Goal: Information Seeking & Learning: Check status

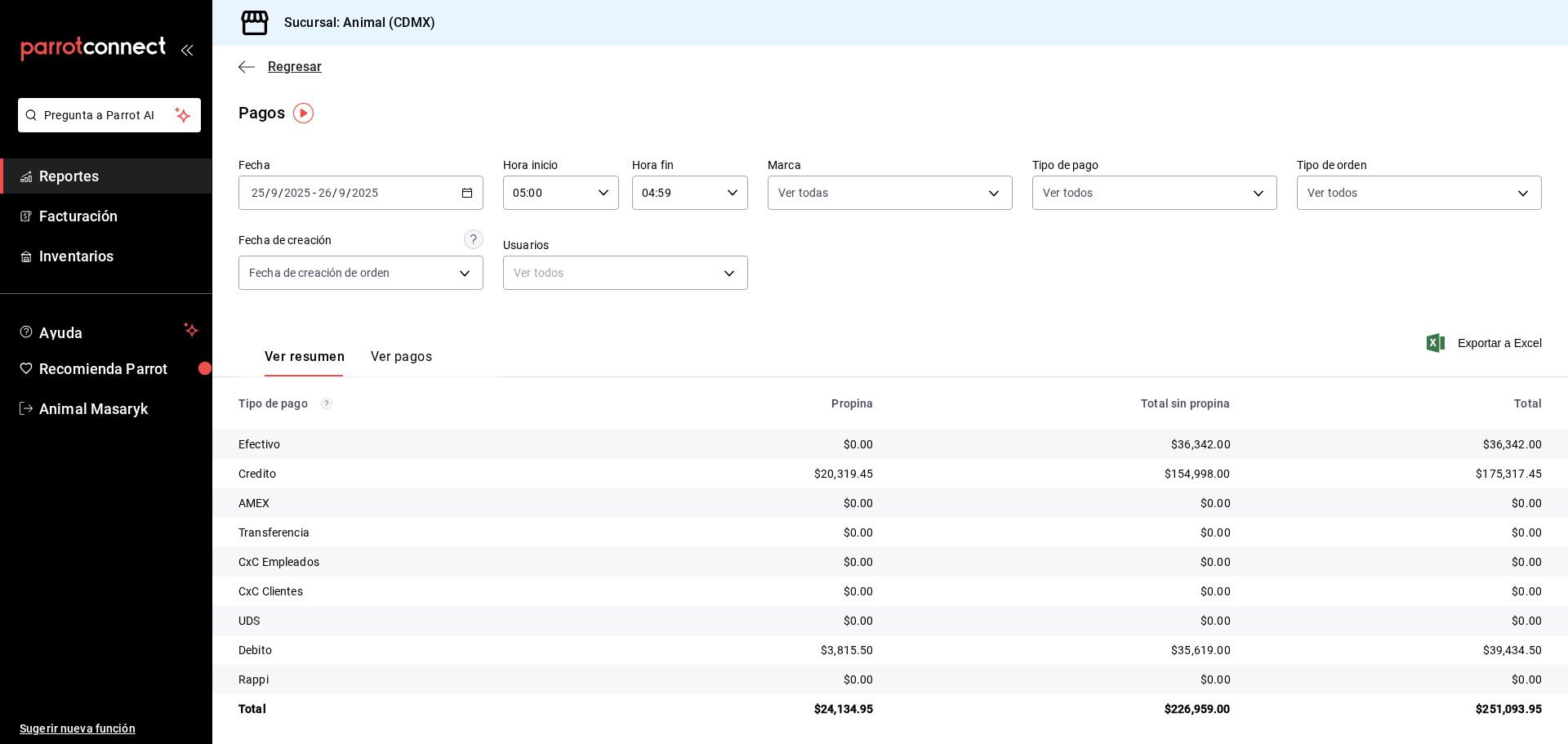
click at [250, 64] on icon "button" at bounding box center [246, 66] width 16 height 14
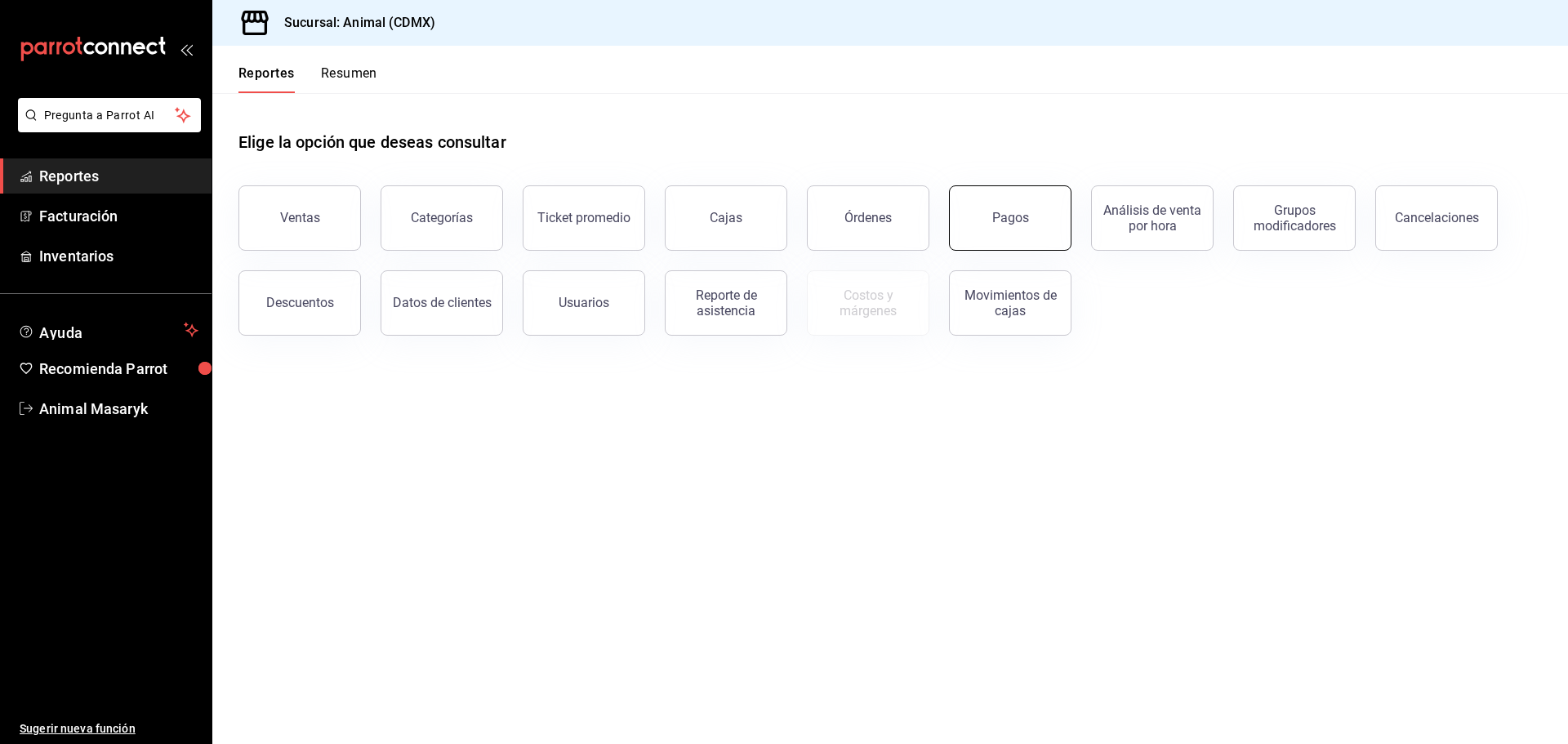
click at [1024, 254] on div "Movimientos de cajas" at bounding box center [1000, 293] width 142 height 85
click at [1014, 221] on div "Pagos" at bounding box center [1011, 218] width 36 height 15
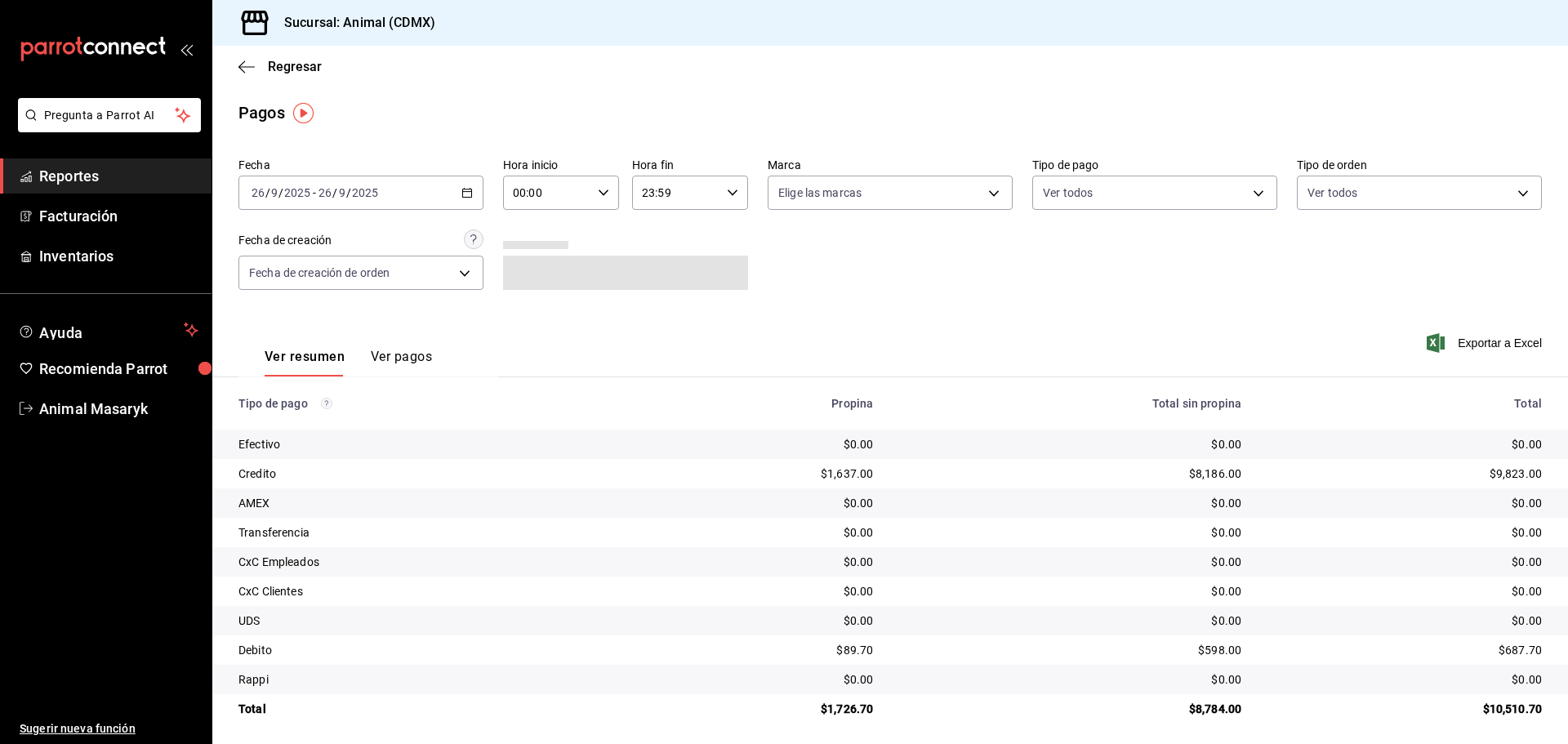
click at [462, 207] on div "[DATE] [DATE] - [DATE] [DATE]" at bounding box center [360, 193] width 245 height 34
click at [320, 433] on span "Rango de fechas" at bounding box center [316, 426] width 126 height 17
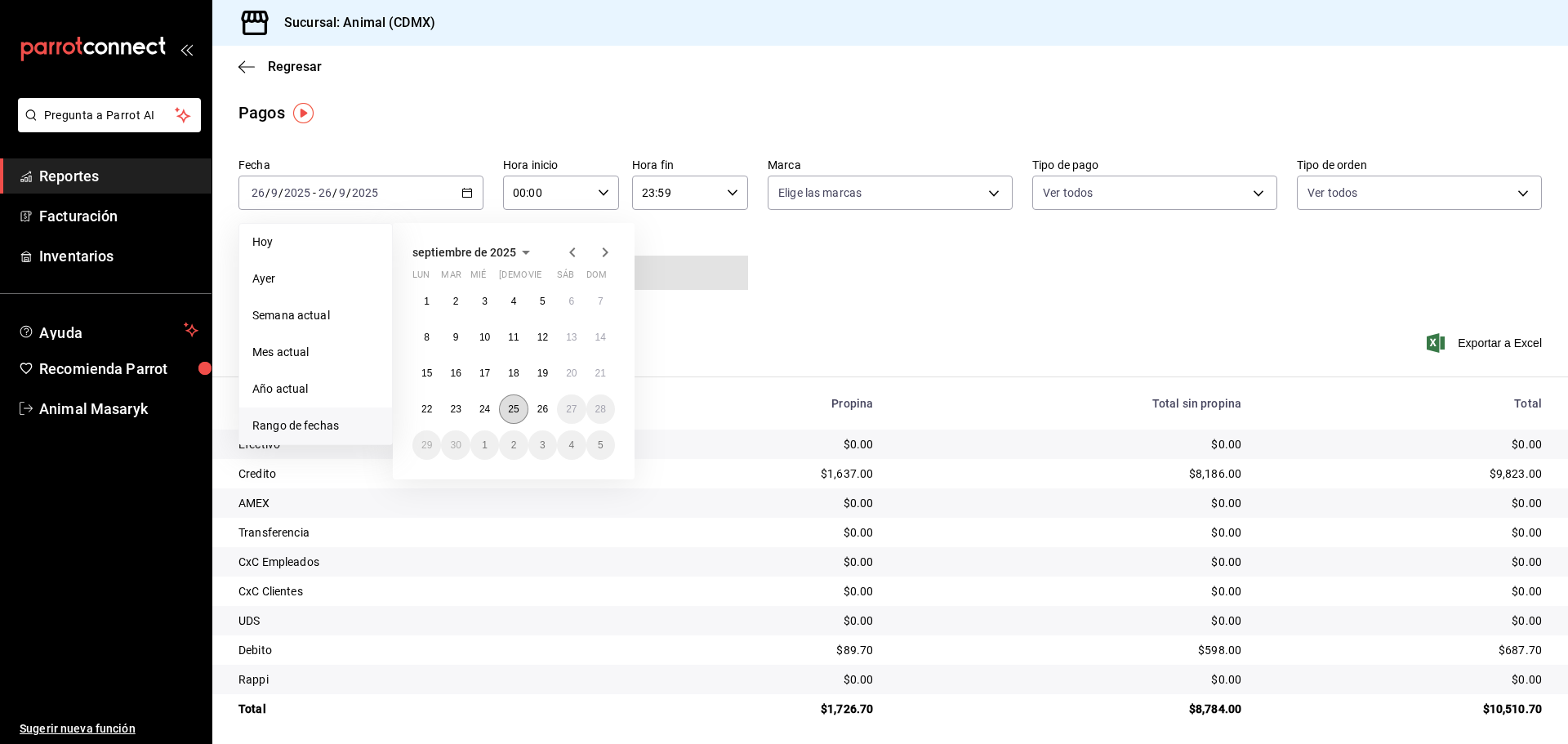
click at [507, 404] on button "25" at bounding box center [513, 409] width 29 height 30
click at [535, 408] on button "26" at bounding box center [543, 409] width 29 height 30
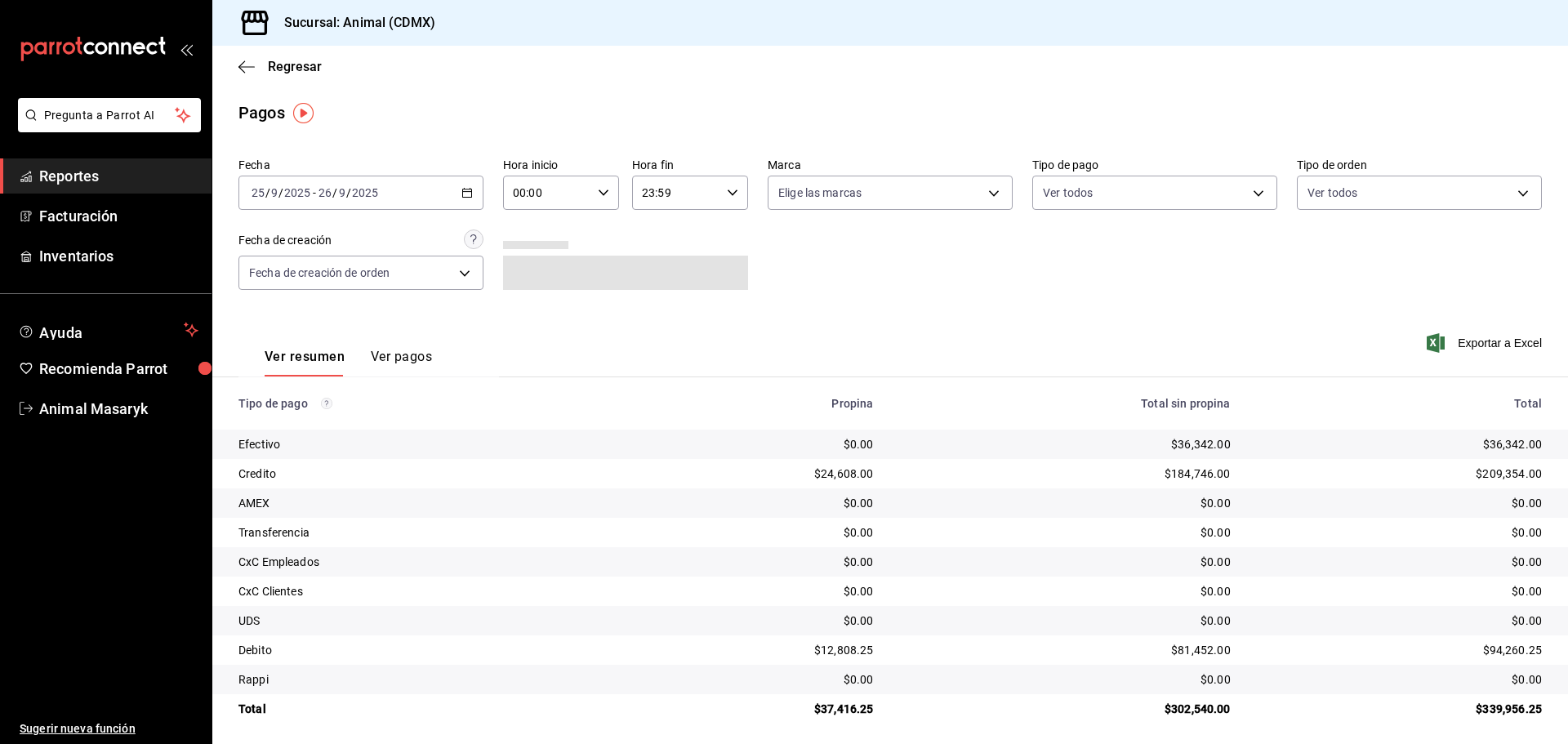
click at [603, 210] on div "Fecha [DATE] [DATE] - [DATE] [DATE] Hora inicio 00:00 Hora inicio Hora fin 23:5…" at bounding box center [889, 230] width 1303 height 159
click at [601, 199] on div "00:00 Hora inicio" at bounding box center [560, 193] width 116 height 34
drag, startPoint x: 542, startPoint y: 274, endPoint x: 708, endPoint y: 233, distance: 171.0
click at [541, 274] on button "05" at bounding box center [530, 267] width 52 height 33
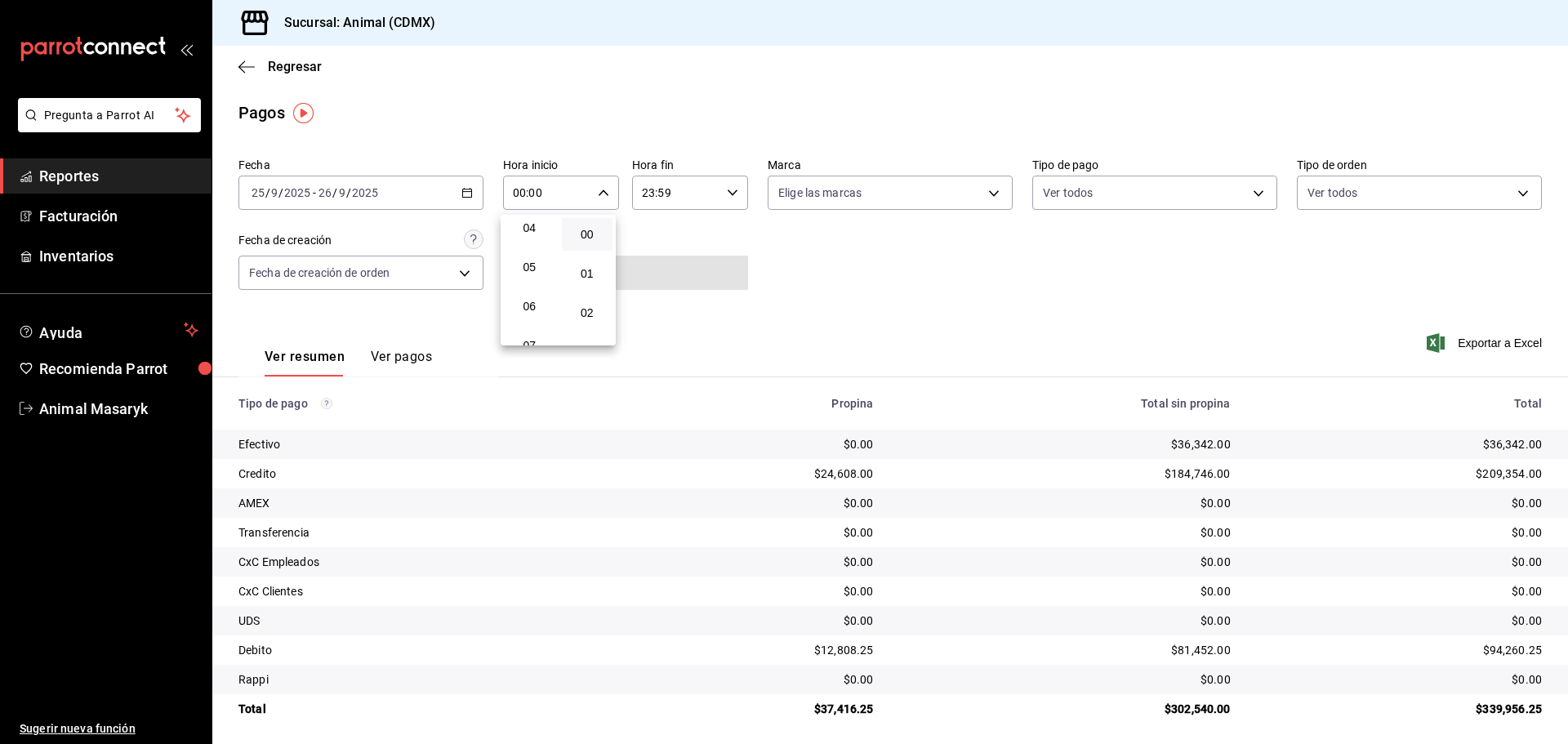
type input "05:00"
click at [730, 234] on div at bounding box center [784, 372] width 1568 height 744
click at [715, 196] on div "23:59 Hora fin" at bounding box center [689, 193] width 116 height 34
click at [655, 238] on span "04" at bounding box center [657, 234] width 32 height 13
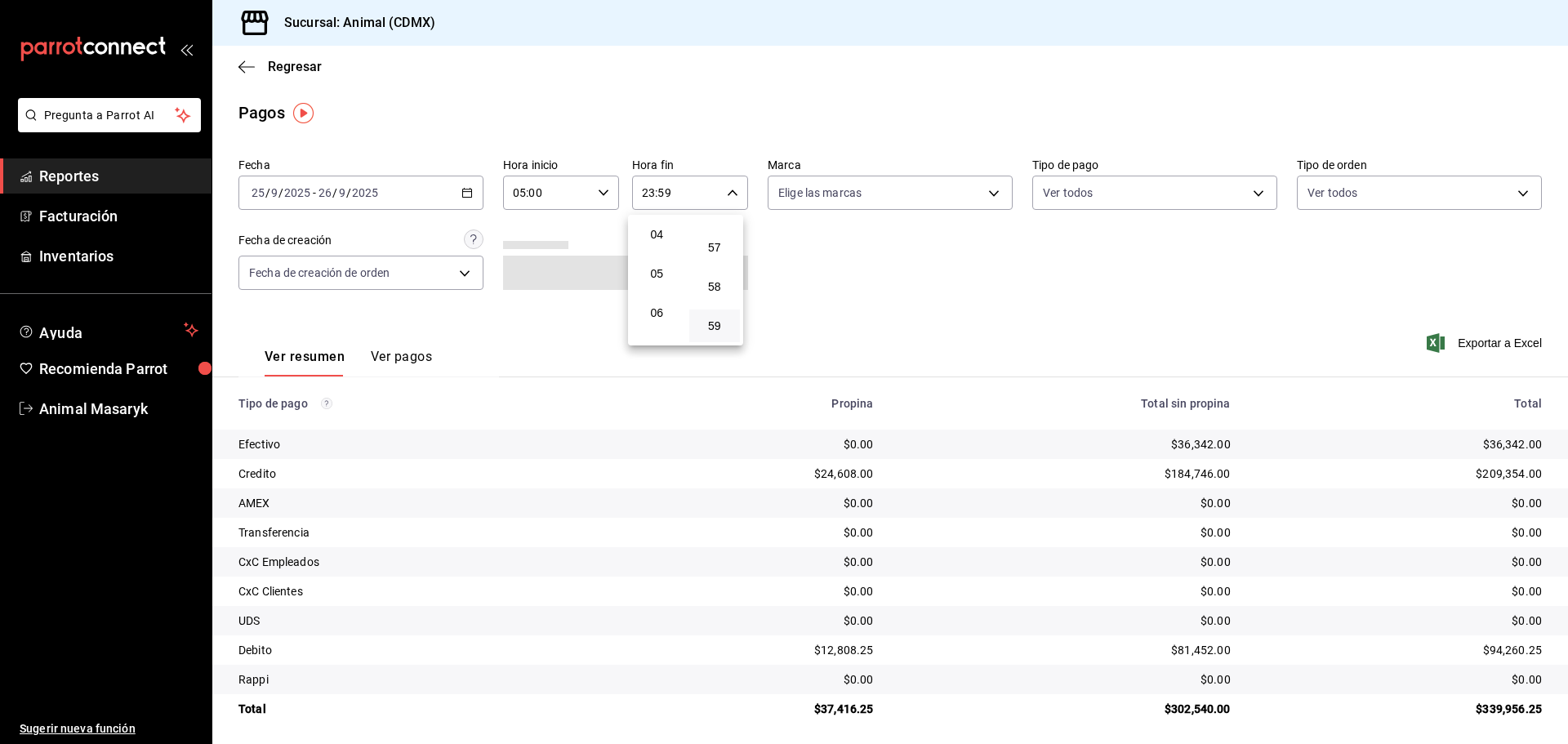
type input "04:59"
drag, startPoint x: 835, startPoint y: 236, endPoint x: 942, endPoint y: 205, distance: 111.4
click at [836, 236] on div at bounding box center [784, 372] width 1568 height 744
click at [949, 201] on body "Pregunta a Parrot AI Reportes Facturación Inventarios Ayuda Recomienda Parrot A…" at bounding box center [784, 372] width 1568 height 744
click at [897, 248] on li "Ver todas" at bounding box center [884, 254] width 241 height 48
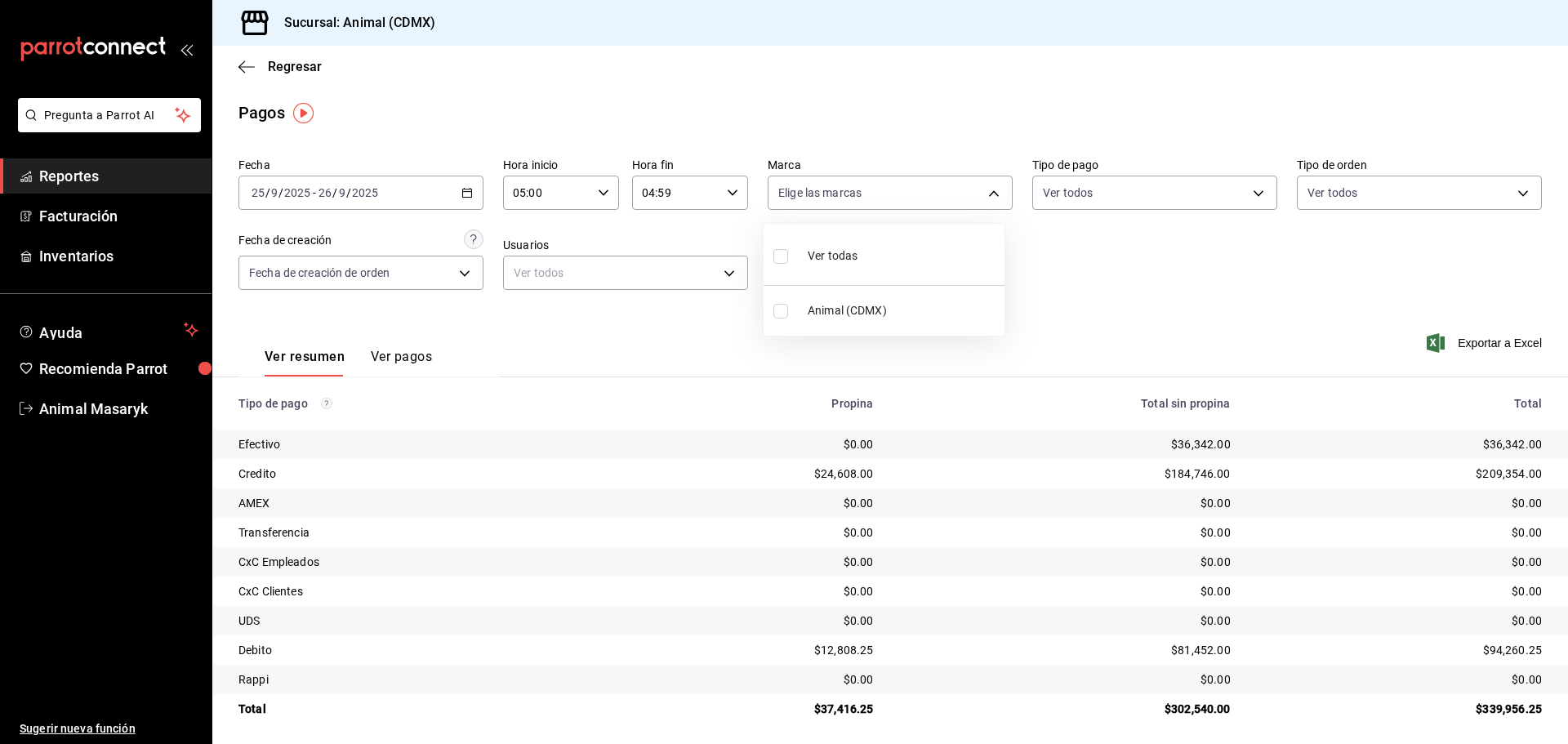
type input "cb0f6aec-1481-4e37-861c-bab9b3a65b14"
checkbox input "true"
click at [1066, 272] on div at bounding box center [784, 372] width 1568 height 744
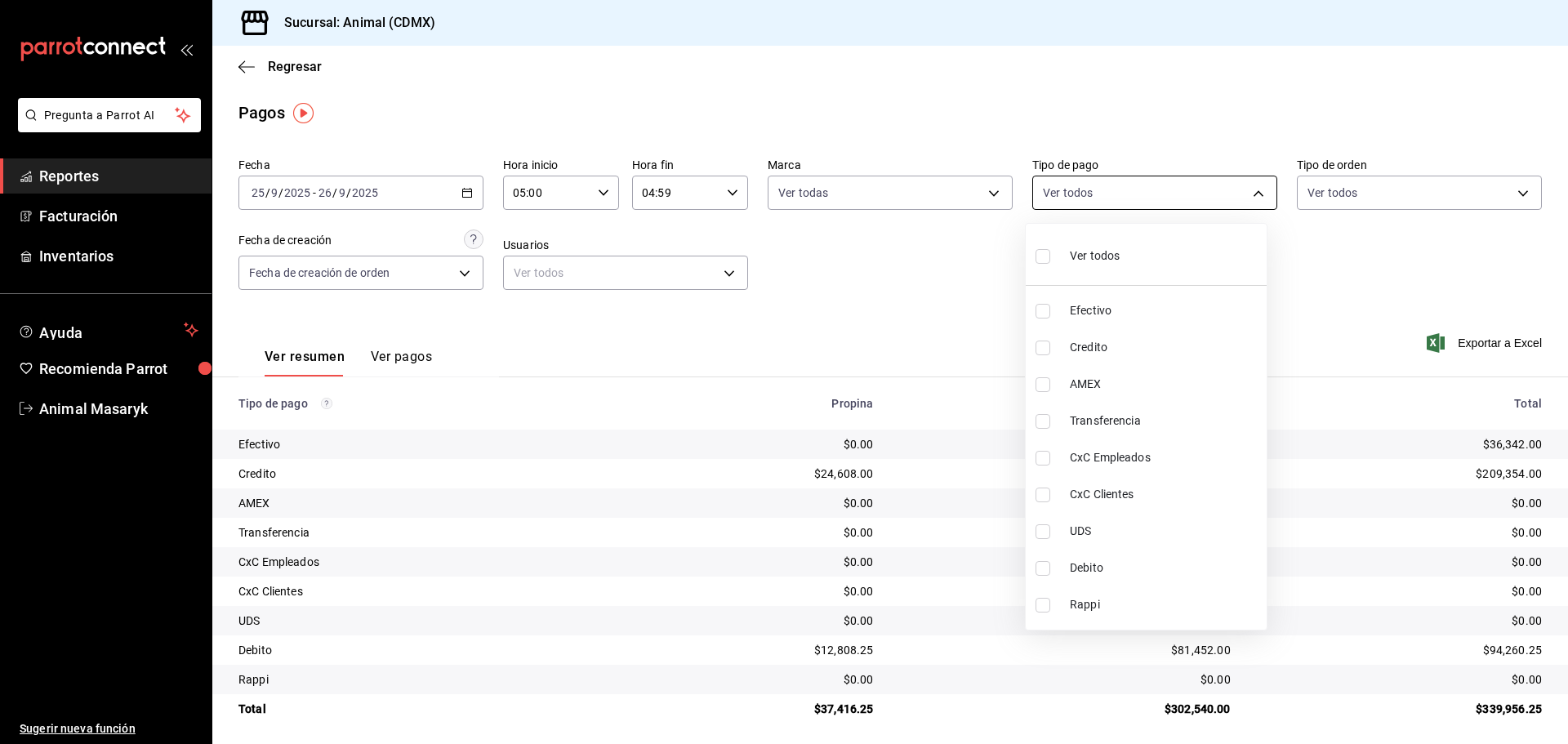
click at [1193, 187] on body "Pregunta a Parrot AI Reportes Facturación Inventarios Ayuda Recomienda Parrot A…" at bounding box center [784, 372] width 1568 height 744
click at [1127, 270] on li "Ver todos" at bounding box center [1146, 254] width 241 height 48
type input "42f515b5-d78a-4538-9fd6-dd91ca8c9d0d,09d93f3d-83f8-4294-bef9-640bdbafd8e4,c0bfe…"
checkbox input "true"
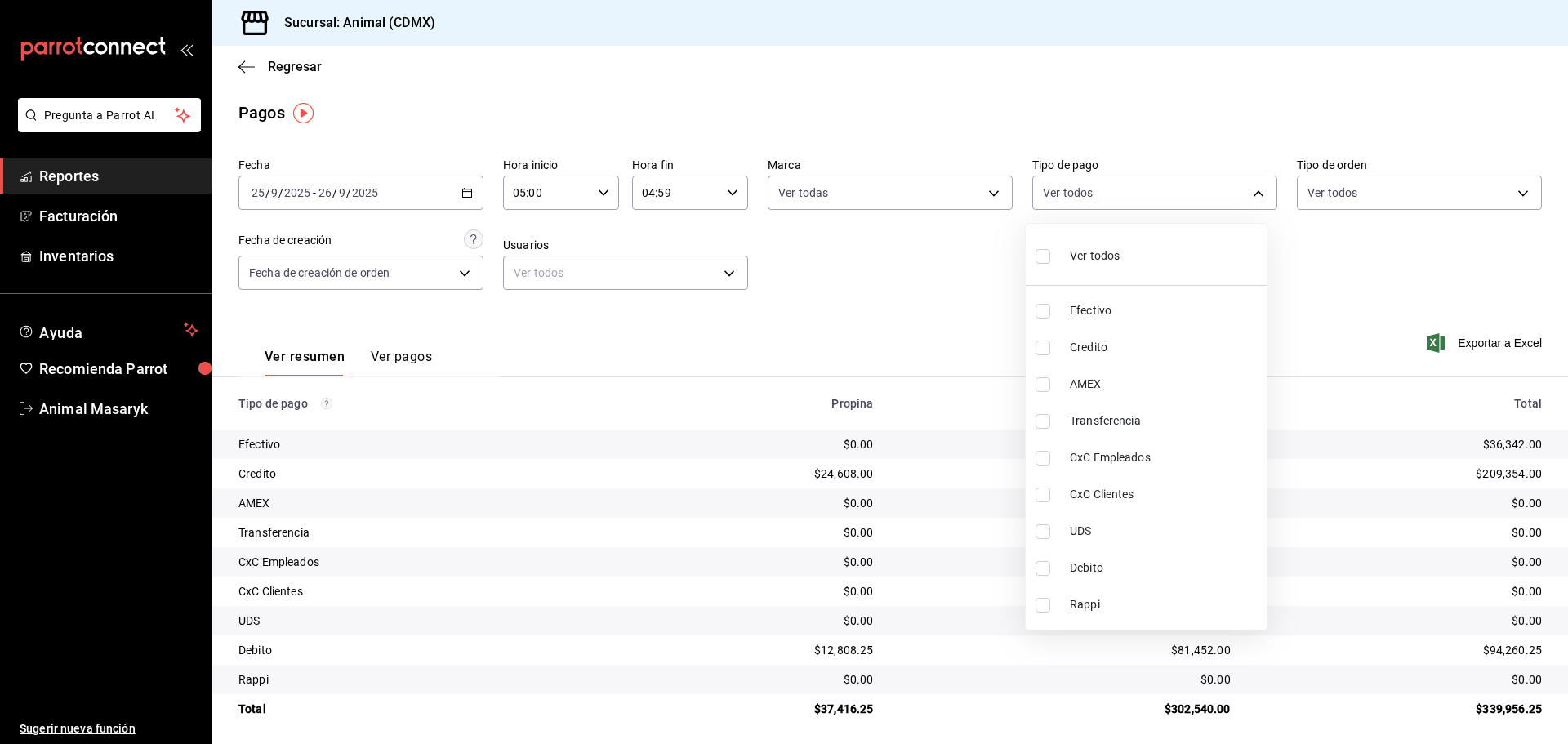
checkbox input "true"
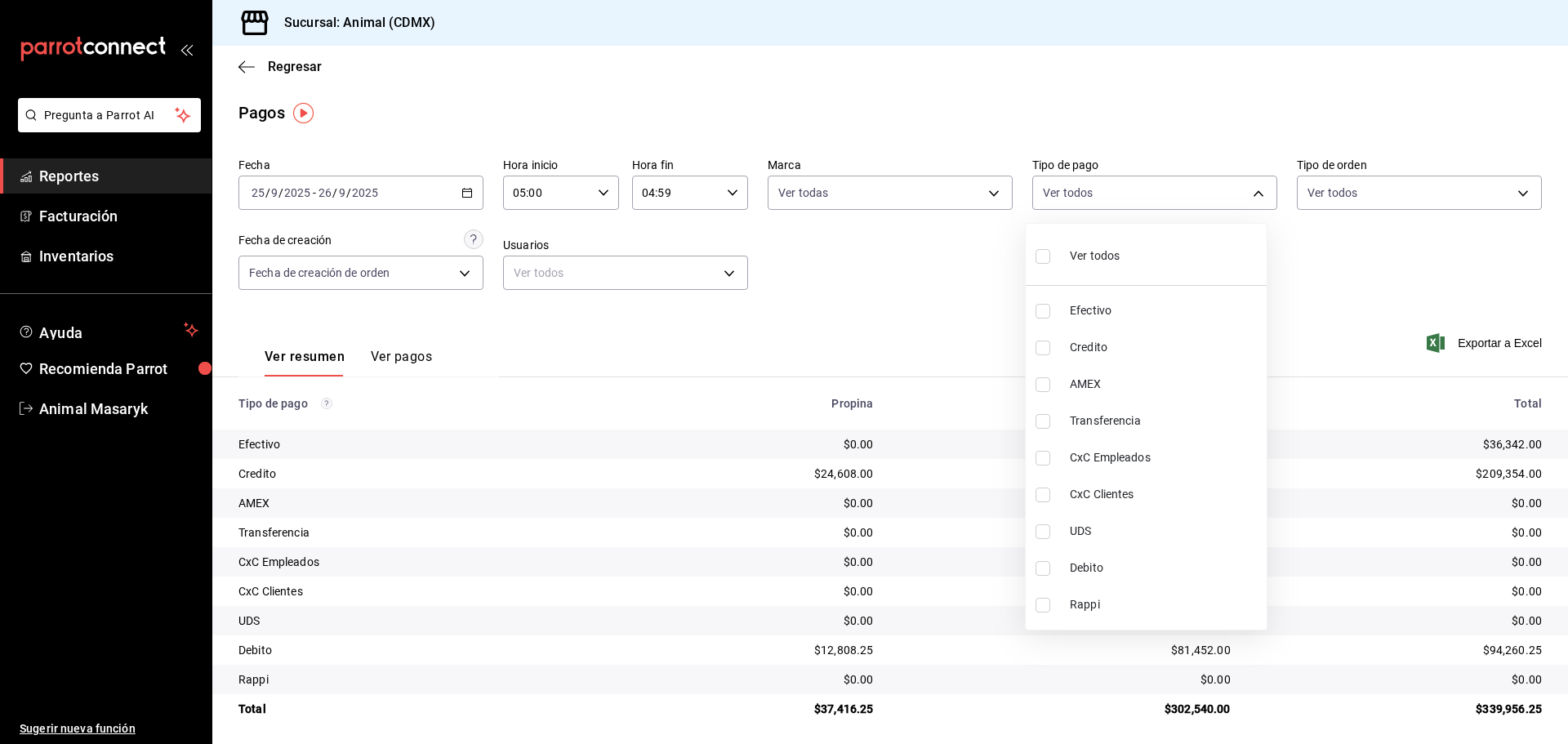
checkbox input "true"
click at [1355, 244] on div at bounding box center [784, 372] width 1568 height 744
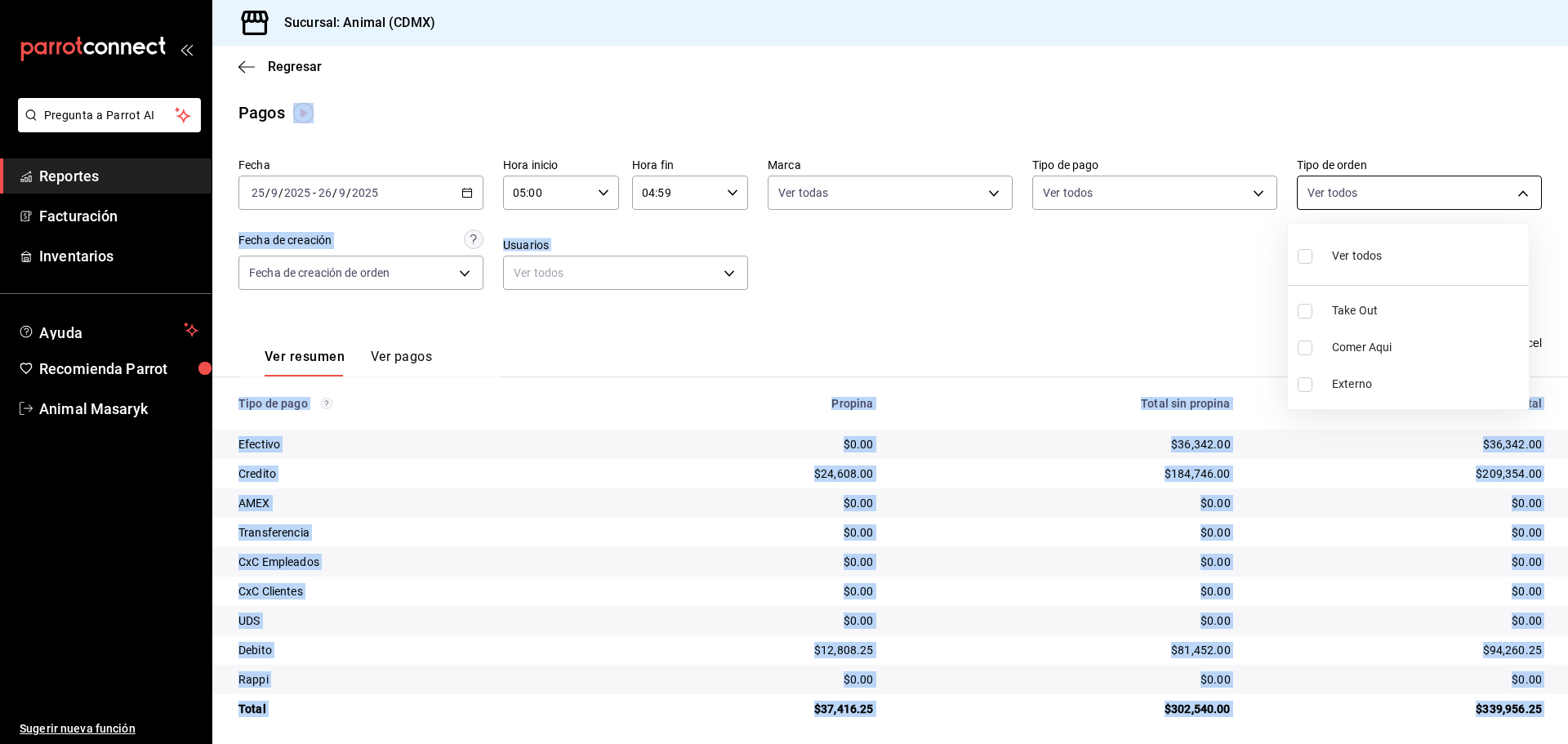
click at [1478, 202] on body "Pregunta a Parrot AI Reportes Facturación Inventarios Ayuda Recomienda Parrot A…" at bounding box center [784, 372] width 1568 height 744
click at [1387, 247] on li "Ver todos" at bounding box center [1408, 254] width 241 height 48
type input "ad44a823-99d3-4372-a913-4cf57f2a9ac0,b8ee5ff1-85c8-4a81-aa51-555e6c8ba0c6,EXTER…"
checkbox input "true"
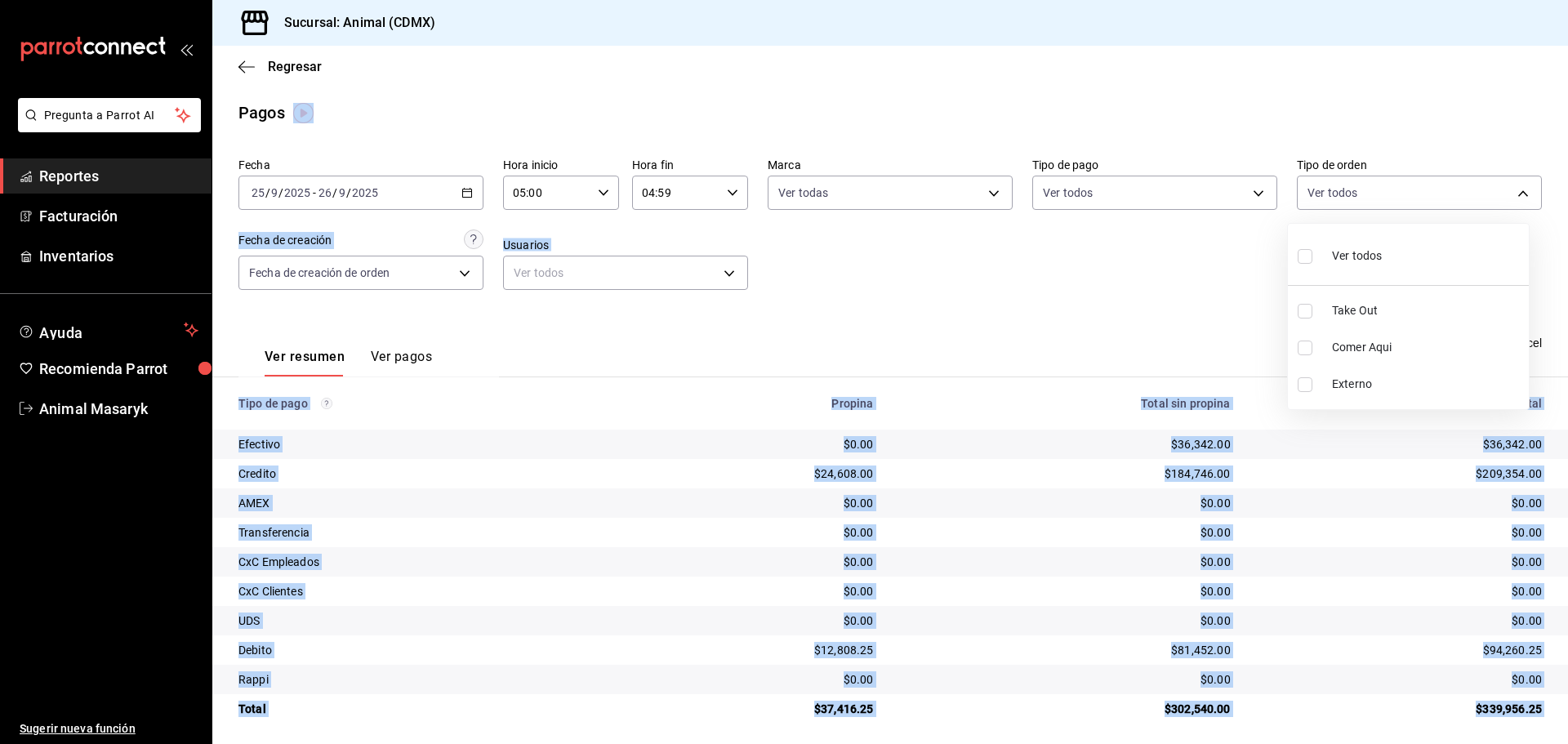
checkbox input "true"
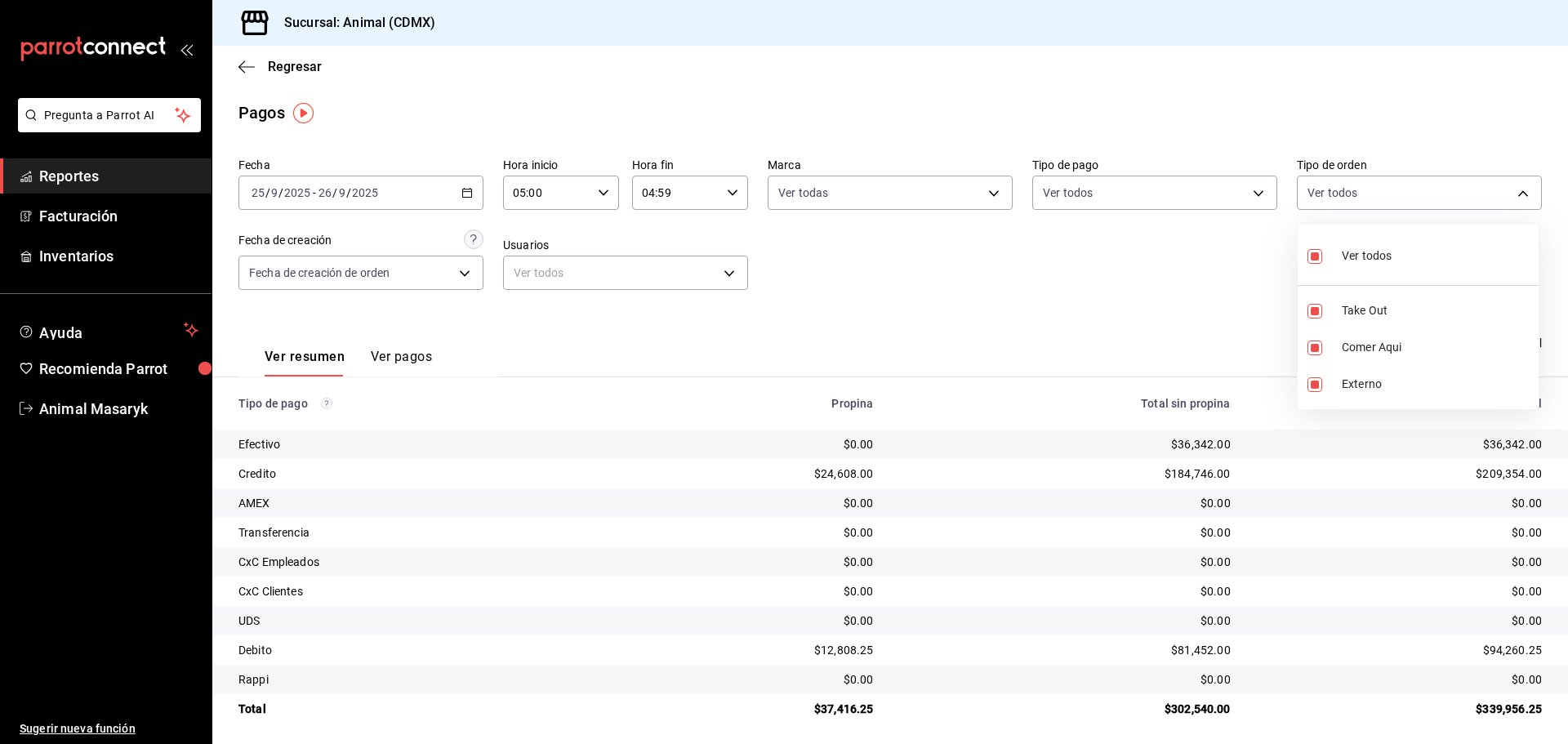
click at [1121, 286] on div at bounding box center [784, 372] width 1568 height 744
click at [249, 70] on icon "button" at bounding box center [246, 66] width 16 height 14
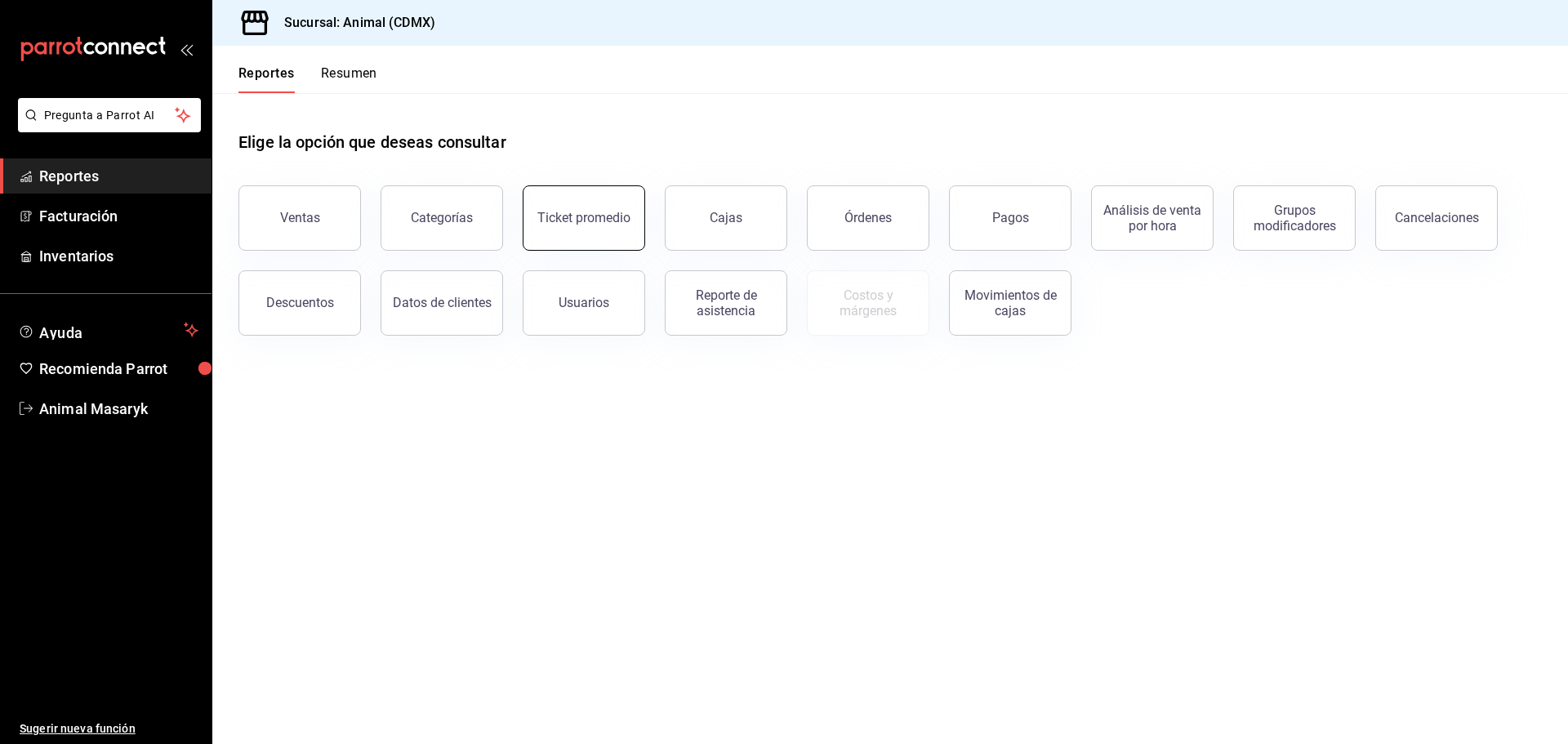
click at [574, 232] on button "Ticket promedio" at bounding box center [584, 218] width 122 height 65
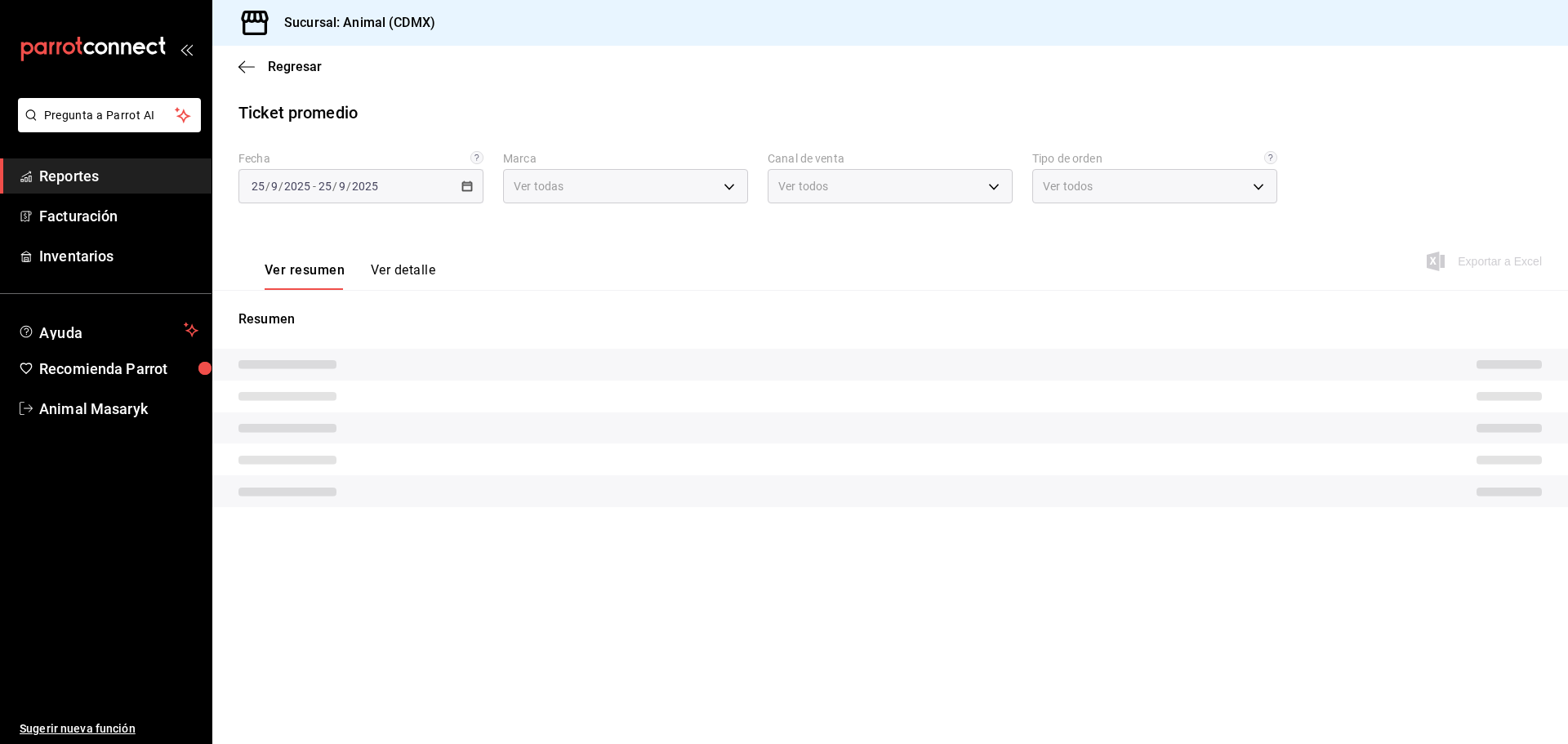
type input "cb0f6aec-1481-4e37-861c-bab9b3a65b14"
type input "PARROT,UBER_EATS,RAPPI,DIDI_FOOD,ONLINE"
type input "ad44a823-99d3-4372-a913-4cf57f2a9ac0,b8ee5ff1-85c8-4a81-aa51-555e6c8ba0c6,EXTER…"
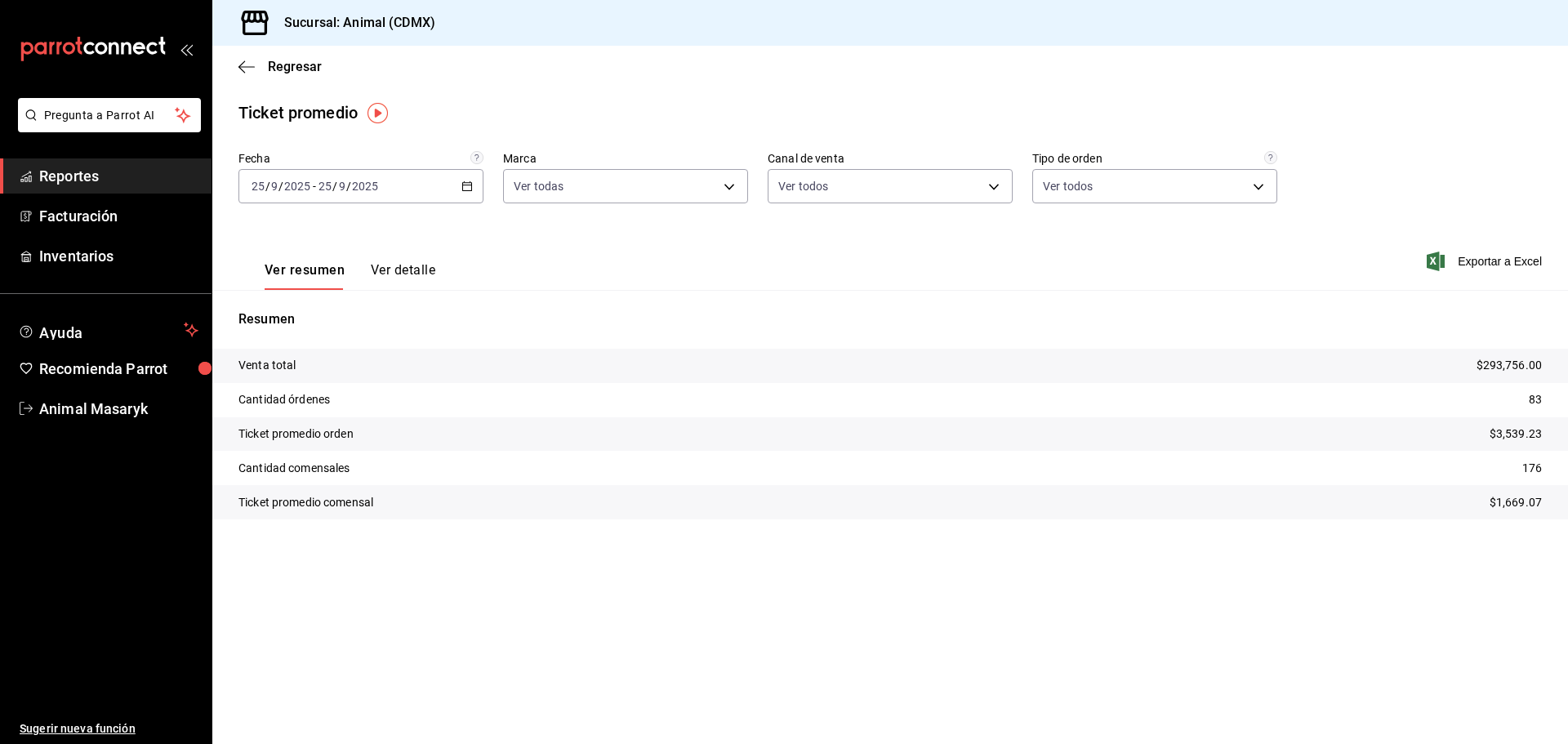
click at [441, 184] on div "[DATE] [DATE] - [DATE] [DATE]" at bounding box center [360, 186] width 245 height 34
click at [329, 380] on span "Rango de fechas" at bounding box center [316, 383] width 126 height 17
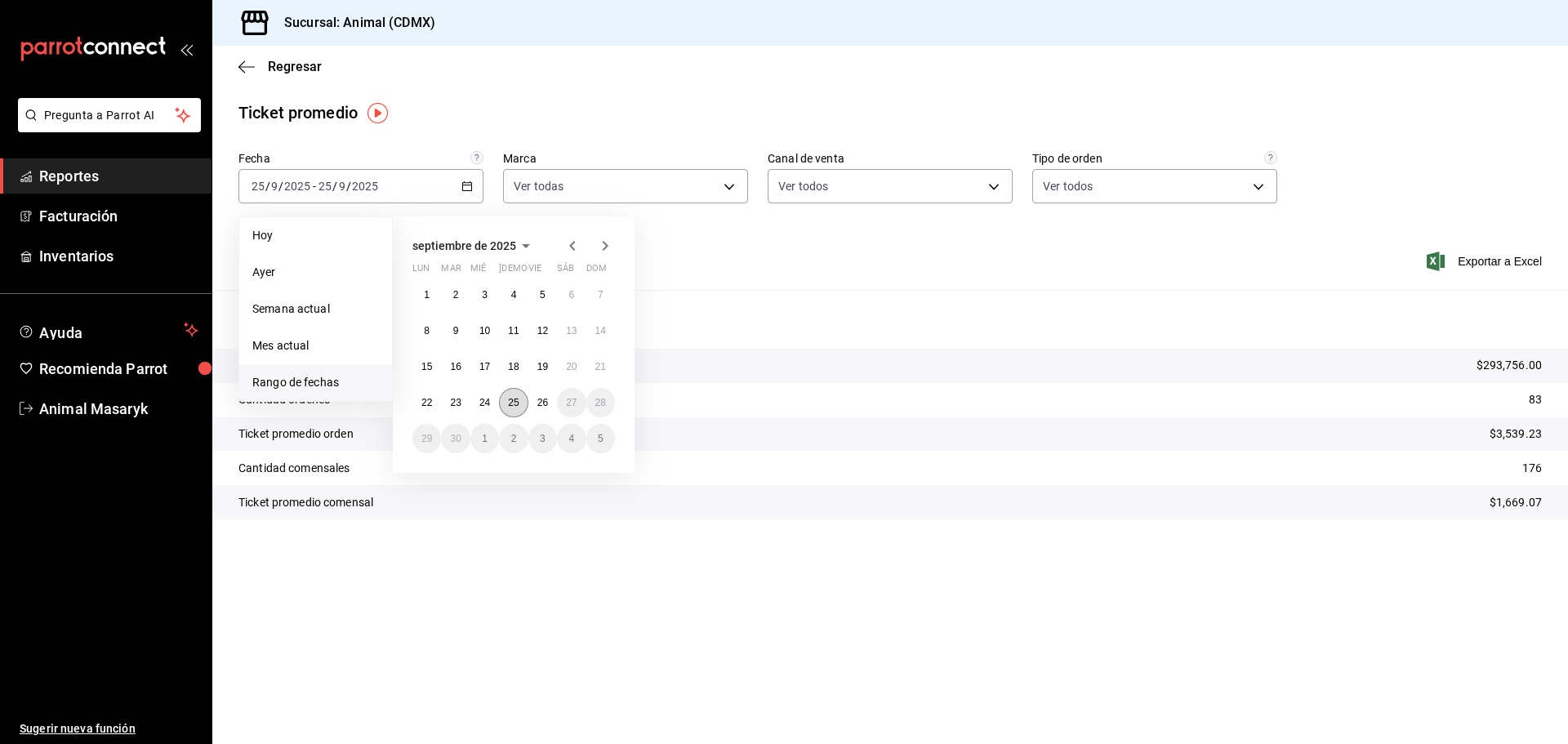
click at [512, 401] on abbr "25" at bounding box center [512, 403] width 11 height 11
click at [547, 405] on abbr "26" at bounding box center [542, 403] width 11 height 11
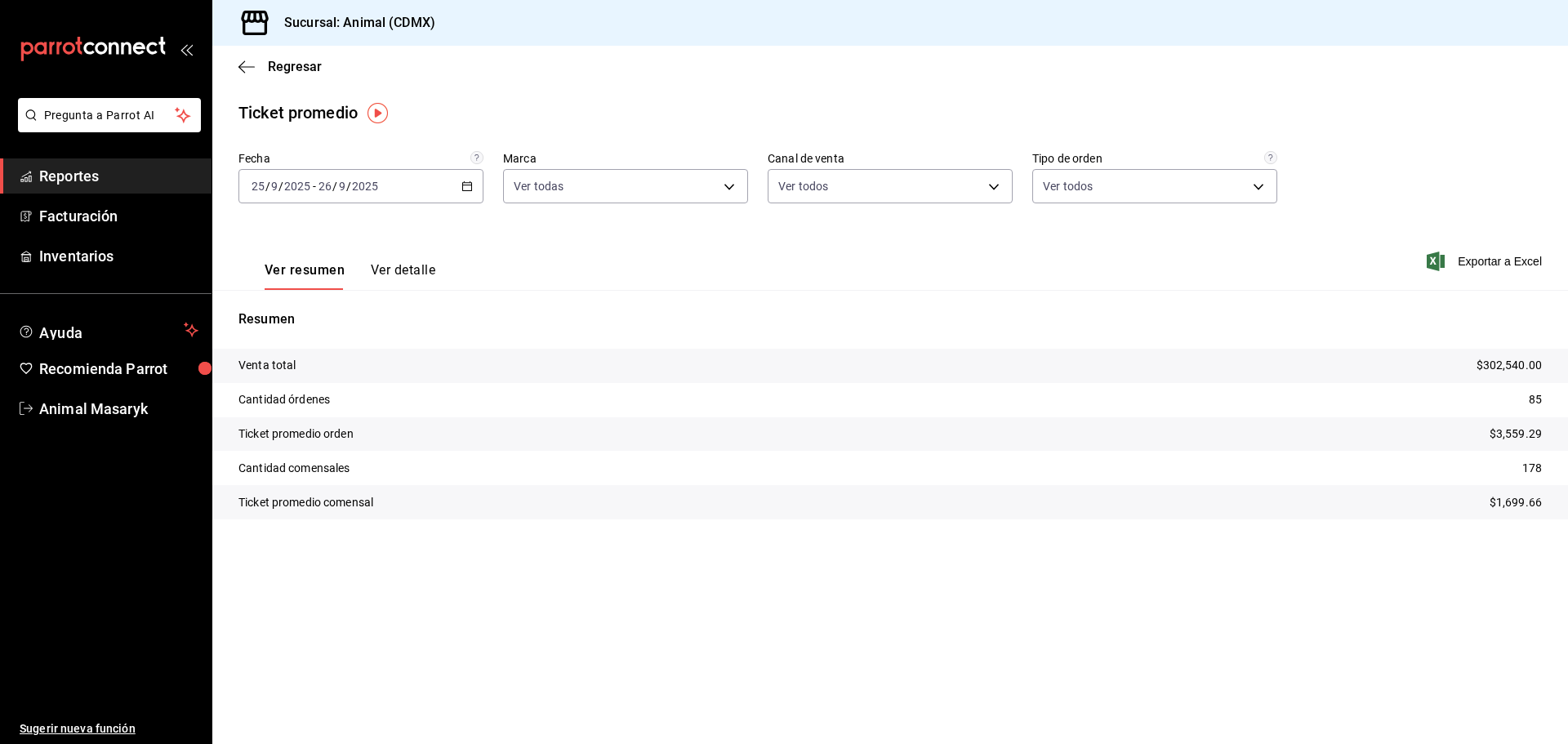
click at [258, 77] on div "Regresar" at bounding box center [890, 67] width 1356 height 42
click at [244, 60] on icon "button" at bounding box center [246, 66] width 16 height 14
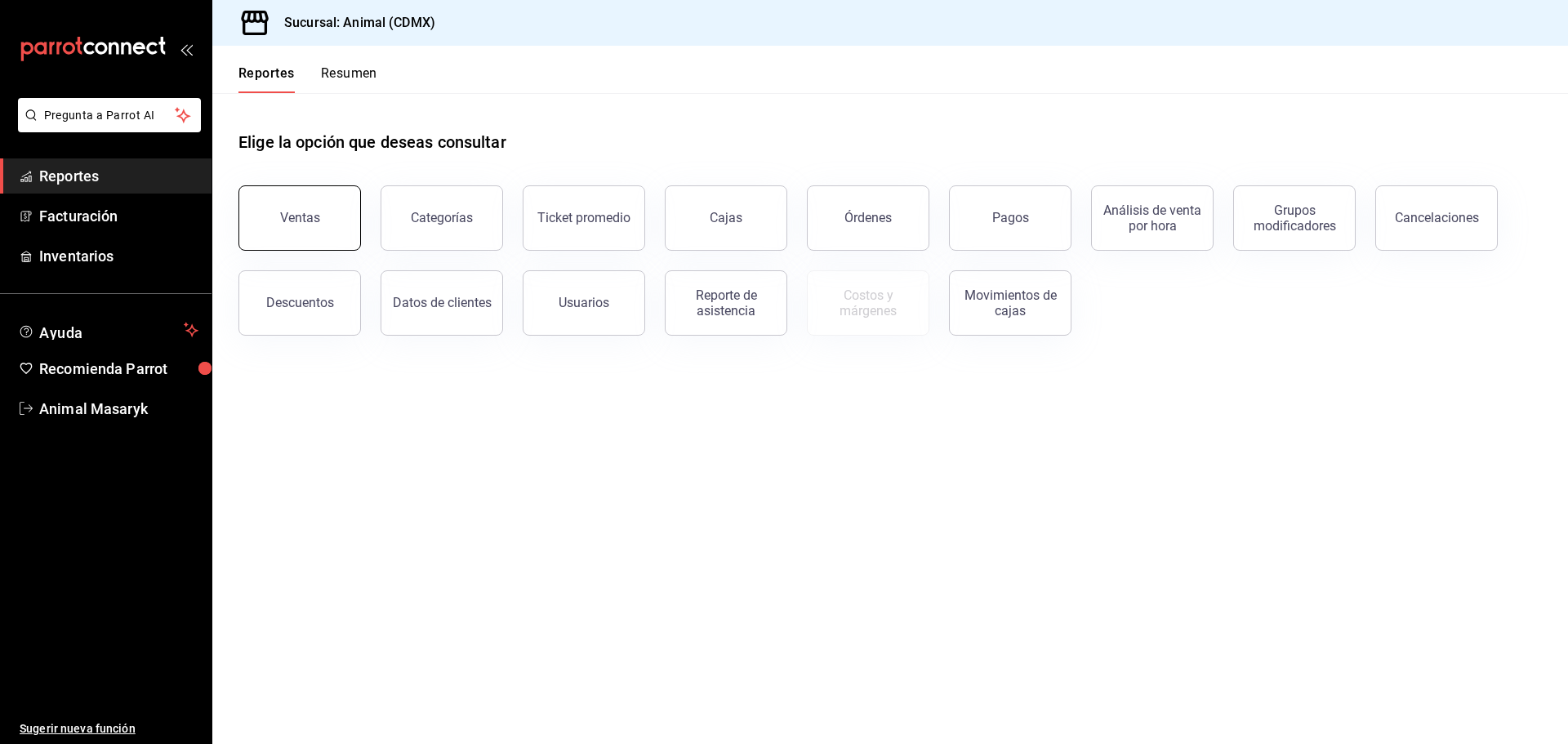
click at [301, 227] on button "Ventas" at bounding box center [299, 218] width 122 height 65
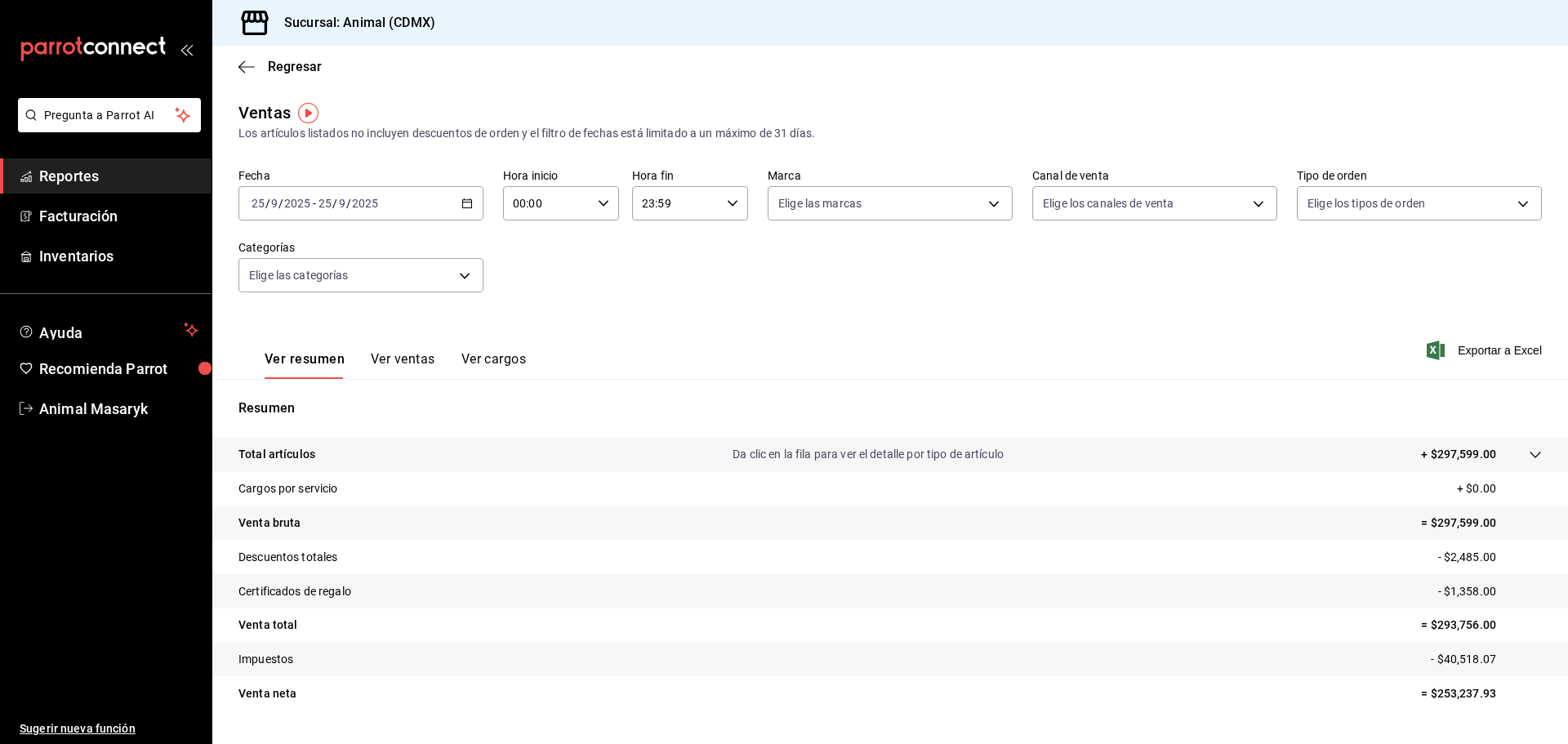
click at [1421, 457] on p "+ $297,599.00" at bounding box center [1458, 454] width 76 height 17
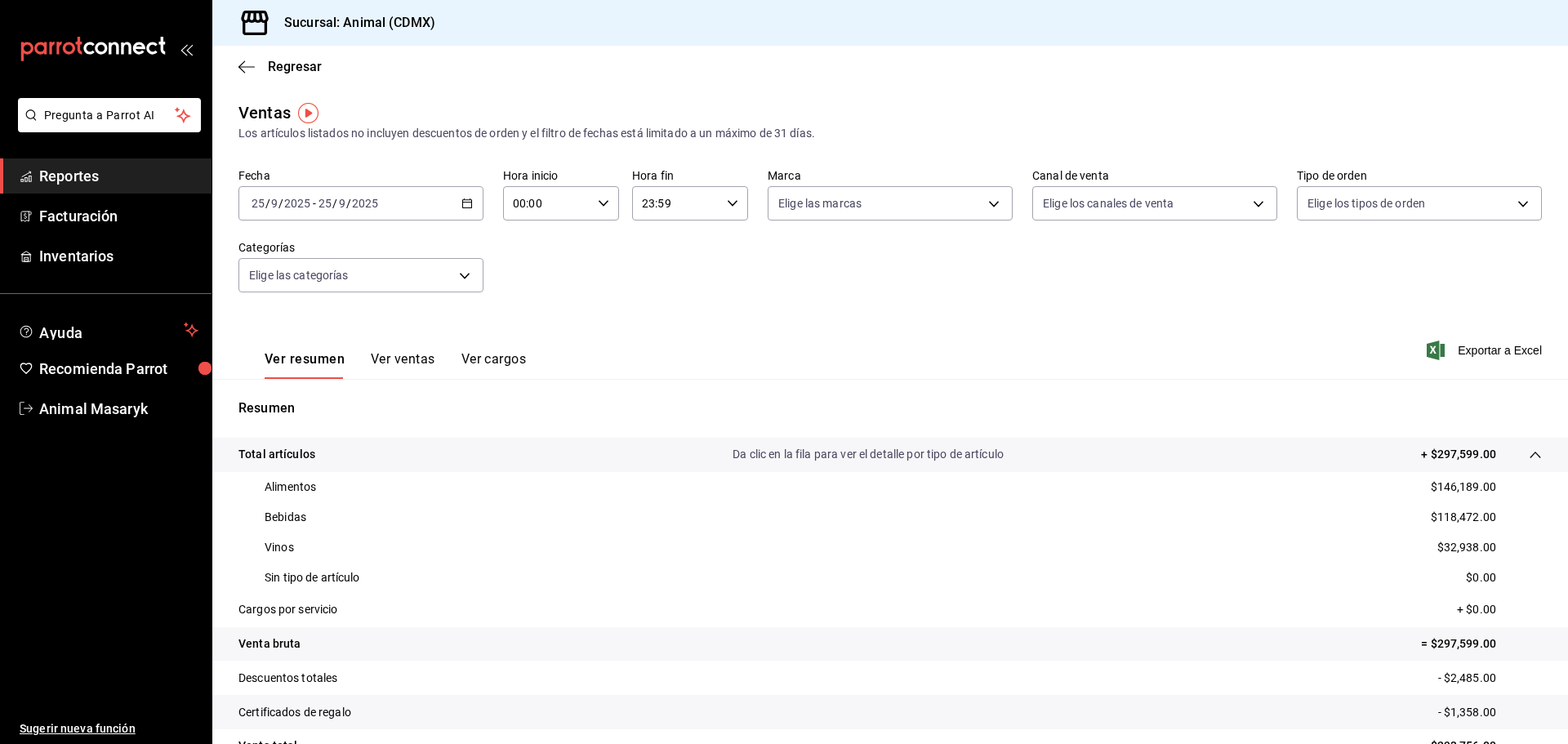
scroll to position [160, 0]
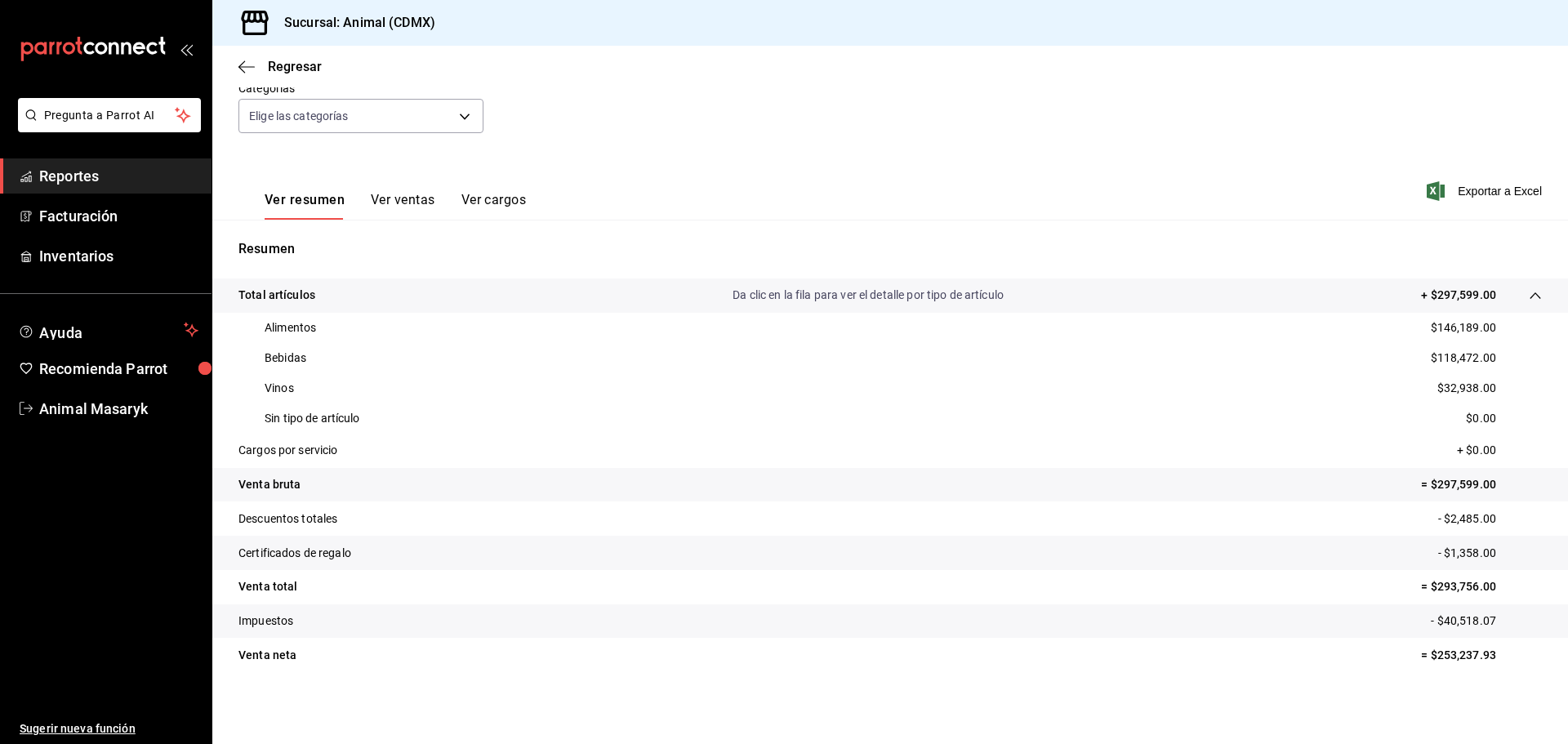
click at [1464, 192] on span "Exportar a Excel" at bounding box center [1486, 191] width 112 height 19
